Goal: Task Accomplishment & Management: Manage account settings

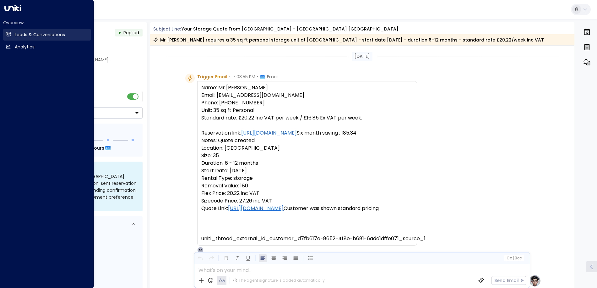
scroll to position [35, 0]
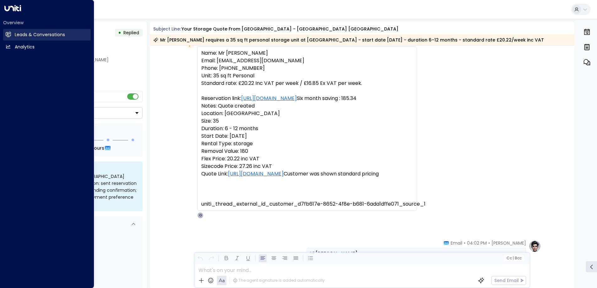
click at [5, 35] on link "Leads & Conversations Leads & Conversations" at bounding box center [47, 35] width 88 height 12
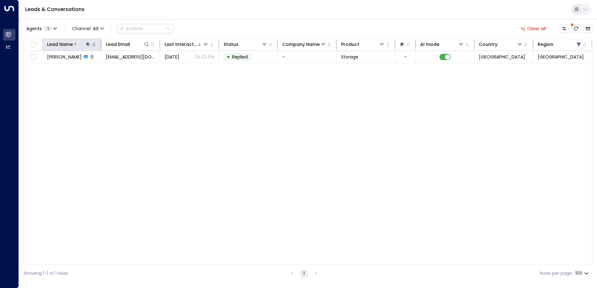
click at [89, 43] on icon at bounding box center [87, 44] width 5 height 5
drag, startPoint x: 87, startPoint y: 65, endPoint x: 48, endPoint y: 66, distance: 38.9
click at [48, 66] on input "**********" at bounding box center [84, 67] width 78 height 12
type input "**********"
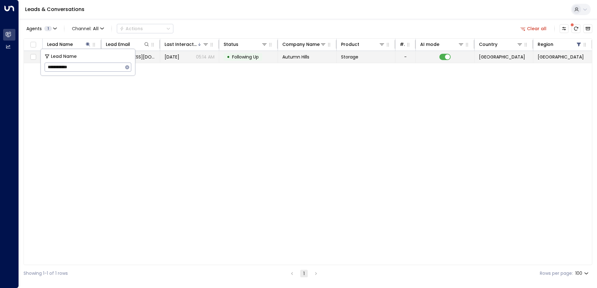
click at [246, 59] on span "Following Up" at bounding box center [245, 57] width 27 height 6
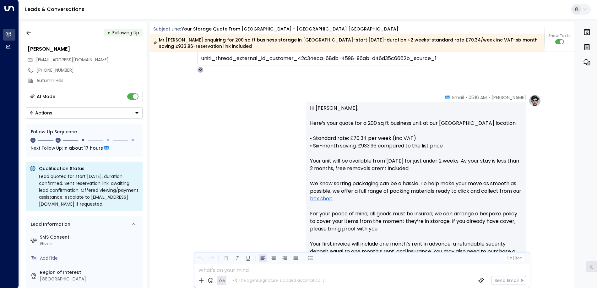
scroll to position [186, 0]
drag, startPoint x: 574, startPoint y: 66, endPoint x: 572, endPoint y: 58, distance: 8.5
click at [572, 58] on div "• Following Up [PERSON_NAME] [EMAIL_ADDRESS][DOMAIN_NAME] [PHONE_NUMBER] Autumn…" at bounding box center [309, 155] width 576 height 266
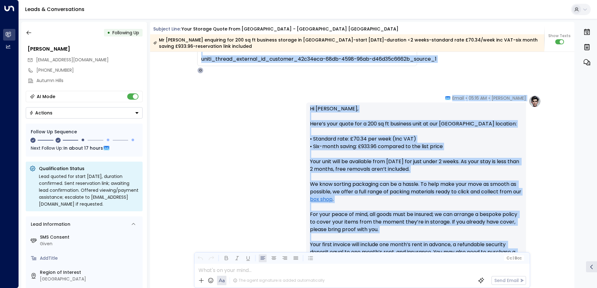
drag, startPoint x: 572, startPoint y: 58, endPoint x: 534, endPoint y: 74, distance: 41.1
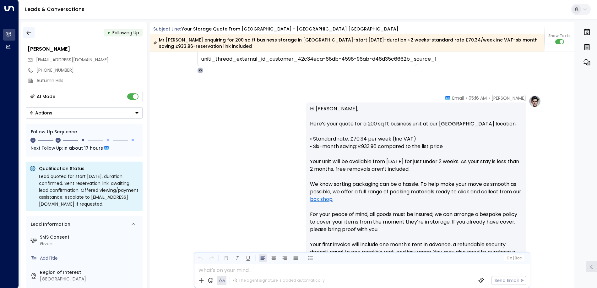
click at [31, 34] on icon "button" at bounding box center [29, 33] width 6 height 6
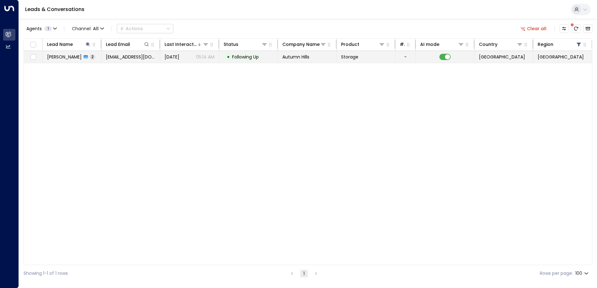
click at [143, 62] on td "[EMAIL_ADDRESS][DOMAIN_NAME]" at bounding box center [130, 57] width 59 height 12
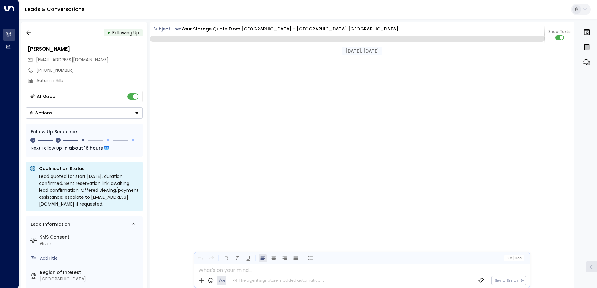
scroll to position [608, 0]
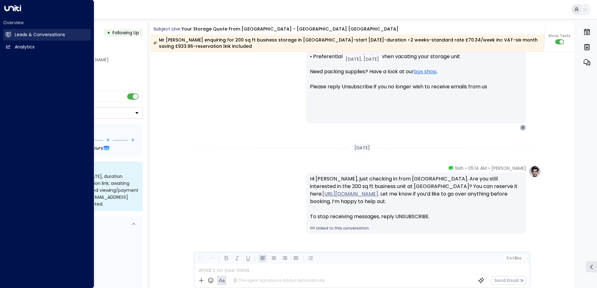
click at [9, 33] on icon at bounding box center [8, 34] width 5 height 5
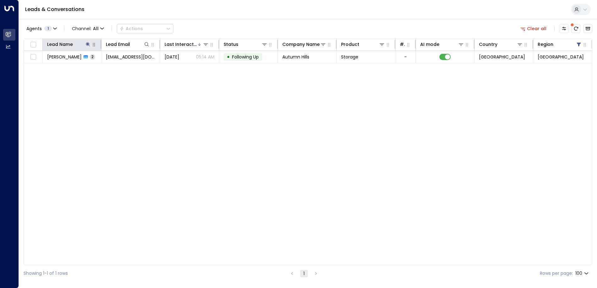
click at [91, 43] on icon "button" at bounding box center [93, 44] width 5 height 5
click at [88, 45] on icon at bounding box center [87, 44] width 5 height 5
click at [127, 66] on icon "button" at bounding box center [127, 67] width 4 height 4
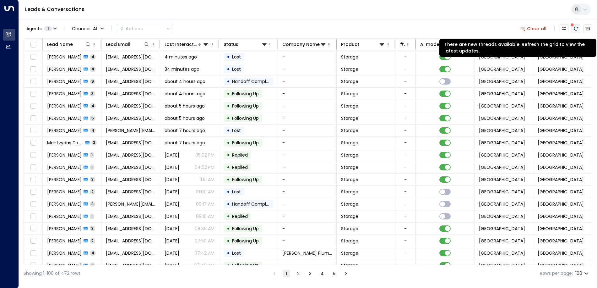
click at [573, 30] on button "There are new threads available. Refresh the grid to view the latest updates." at bounding box center [575, 28] width 9 height 9
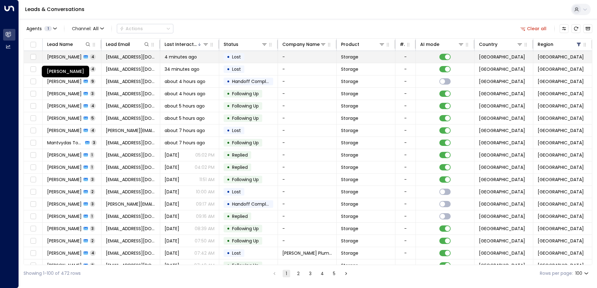
click at [79, 56] on span "[PERSON_NAME]" at bounding box center [64, 57] width 35 height 6
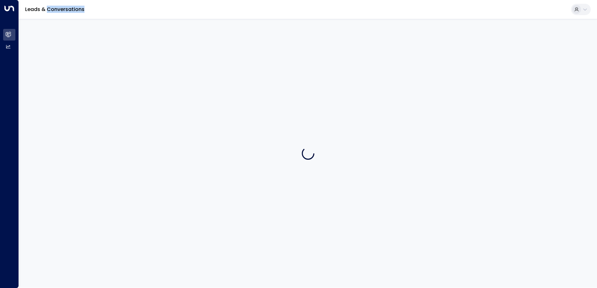
click at [79, 56] on div at bounding box center [308, 153] width 578 height 268
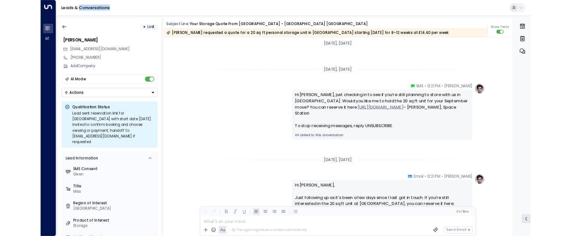
scroll to position [785, 0]
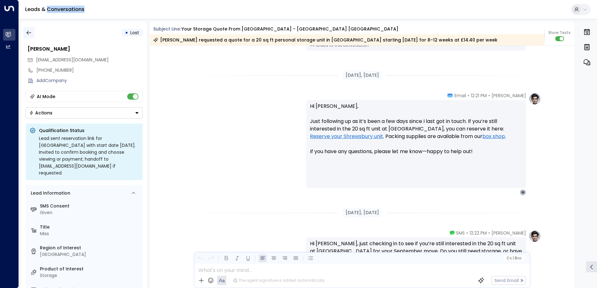
click at [30, 34] on icon "button" at bounding box center [29, 33] width 6 height 6
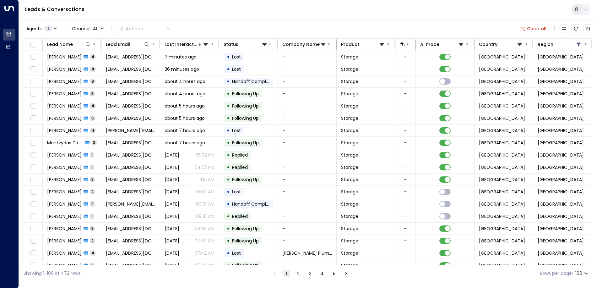
click at [30, 34] on div "Agents 1 Channel: All Actions" at bounding box center [99, 28] width 150 height 13
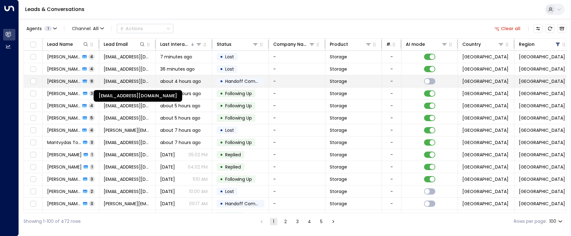
click at [121, 81] on span "[EMAIL_ADDRESS][DOMAIN_NAME]" at bounding box center [127, 81] width 47 height 6
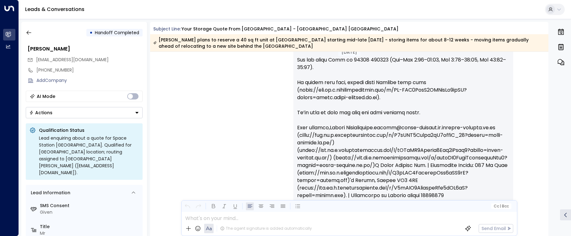
scroll to position [2700, 0]
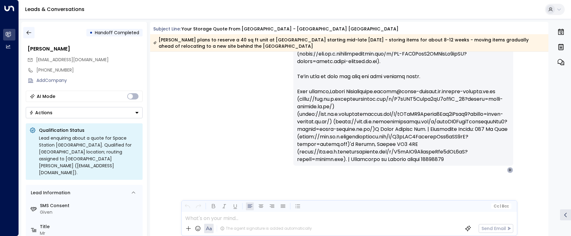
click at [26, 34] on icon "button" at bounding box center [29, 33] width 6 height 6
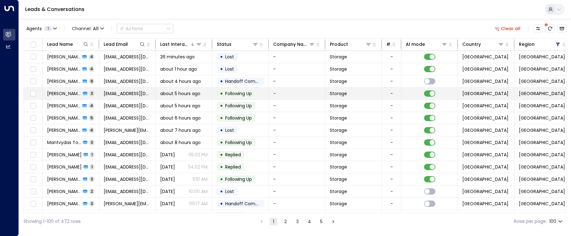
click at [203, 95] on div "about 5 hours ago" at bounding box center [183, 93] width 47 height 6
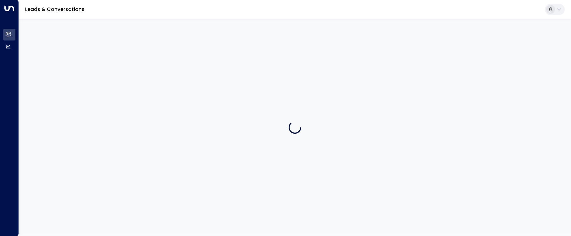
click at [203, 95] on div at bounding box center [295, 127] width 552 height 217
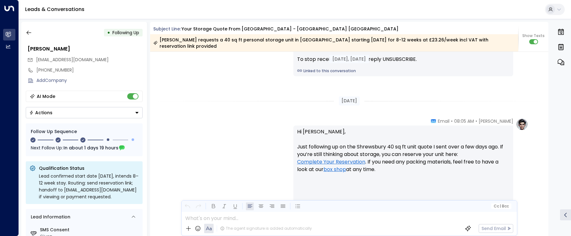
scroll to position [758, 0]
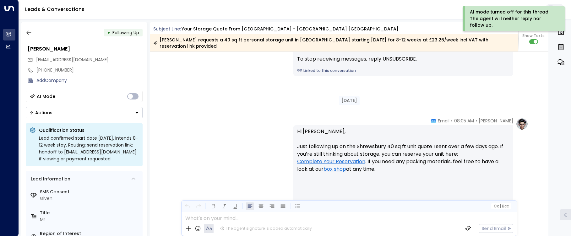
click at [134, 113] on button "Actions" at bounding box center [84, 112] width 117 height 11
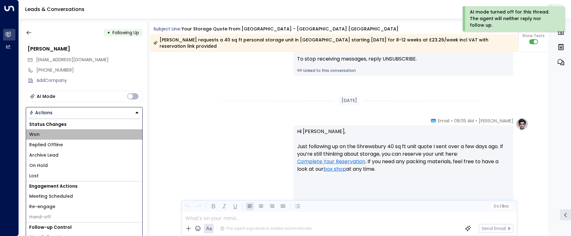
click at [40, 135] on li "Won" at bounding box center [84, 134] width 116 height 10
